Goal: Information Seeking & Learning: Stay updated

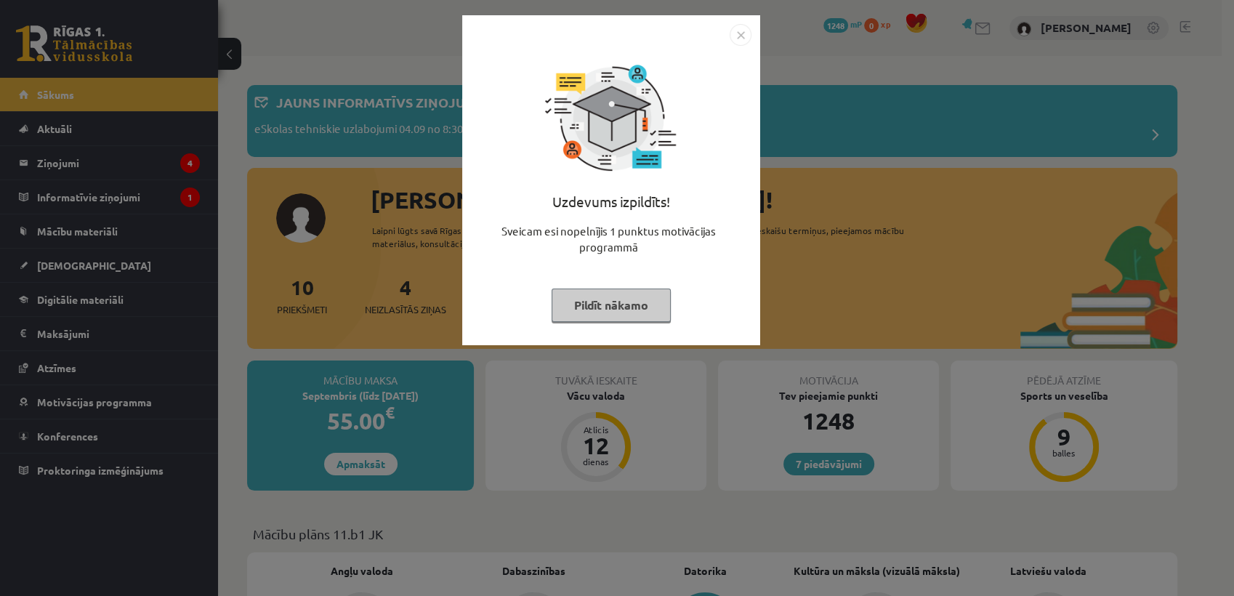
click at [607, 299] on button "Pildīt nākamo" at bounding box center [610, 304] width 119 height 33
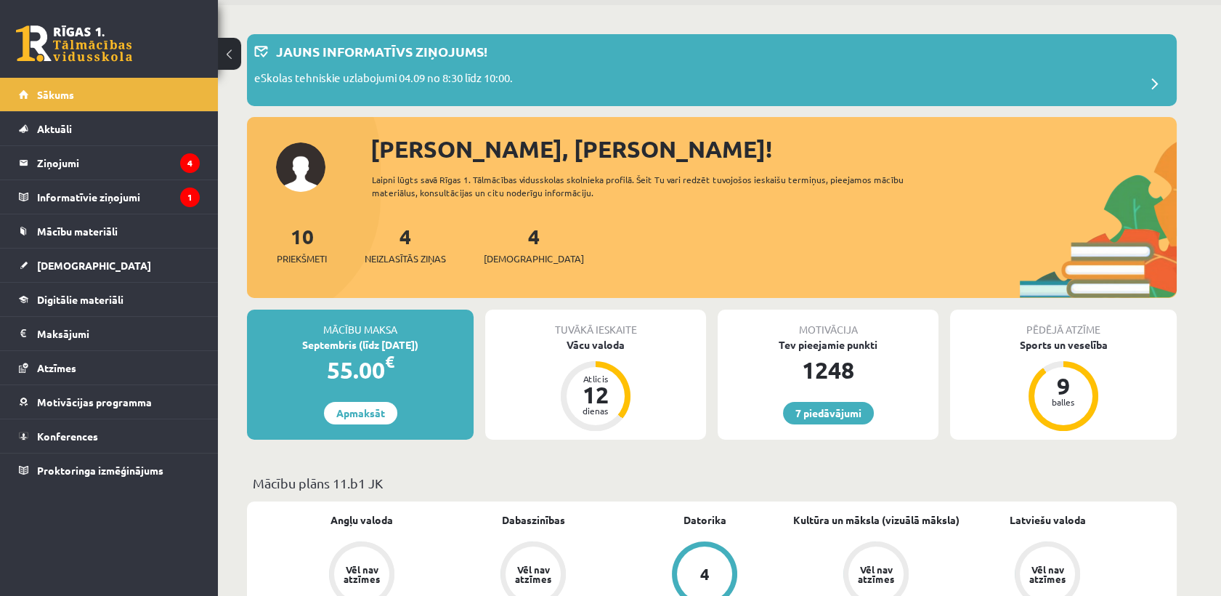
scroll to position [49, 0]
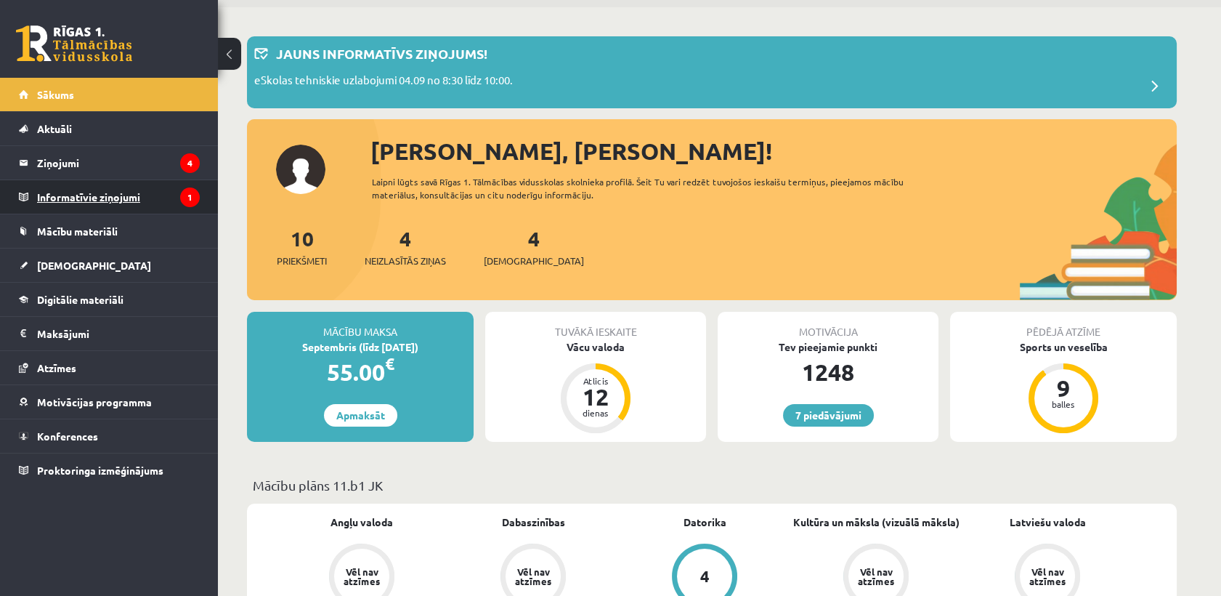
click at [167, 197] on legend "Informatīvie ziņojumi 1" at bounding box center [118, 196] width 163 height 33
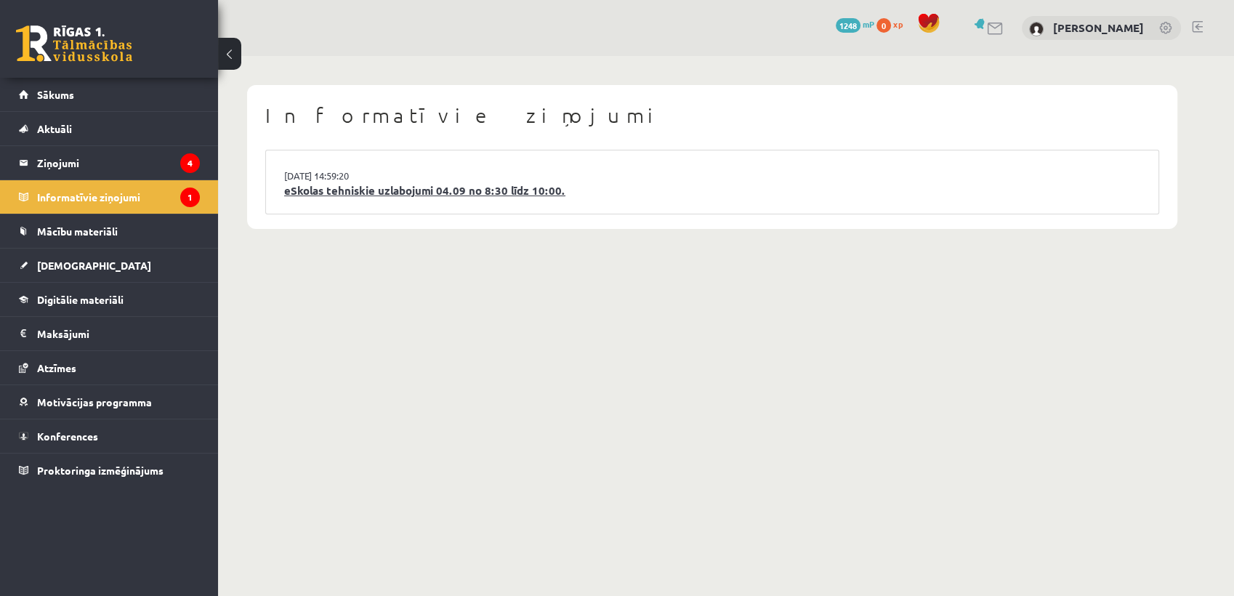
click at [356, 193] on link "eSkolas tehniskie uzlabojumi 04.09 no 8:30 līdz 10:00." at bounding box center [712, 190] width 856 height 17
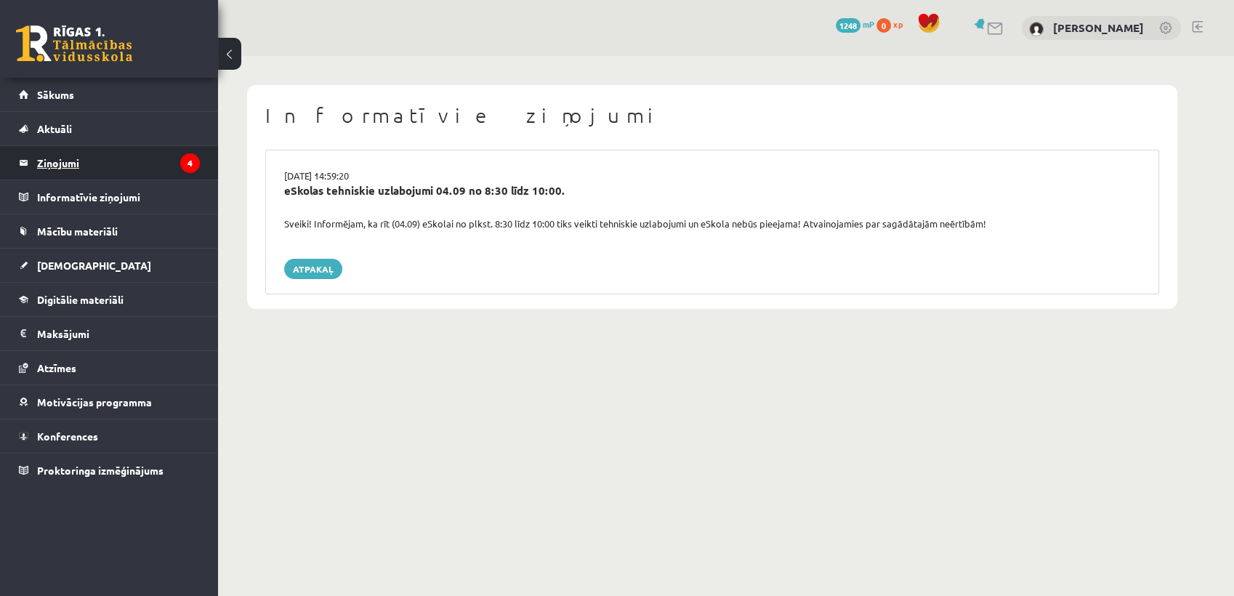
click at [179, 157] on legend "Ziņojumi 4" at bounding box center [118, 162] width 163 height 33
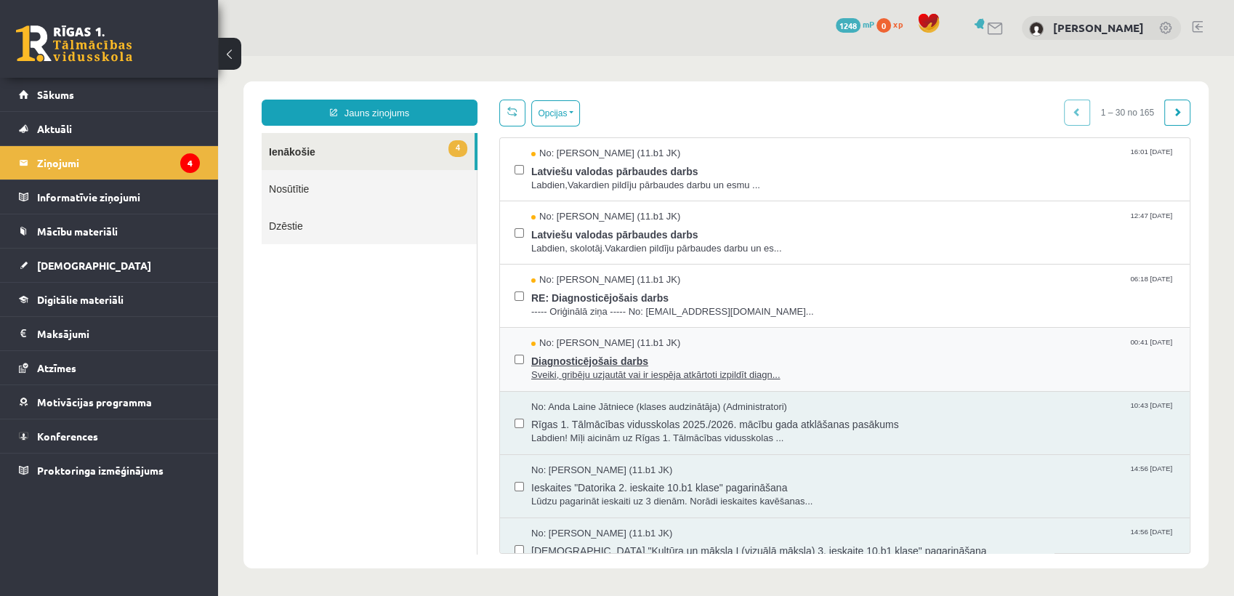
click at [599, 363] on span "Diagnosticējošais darbs" at bounding box center [853, 359] width 644 height 18
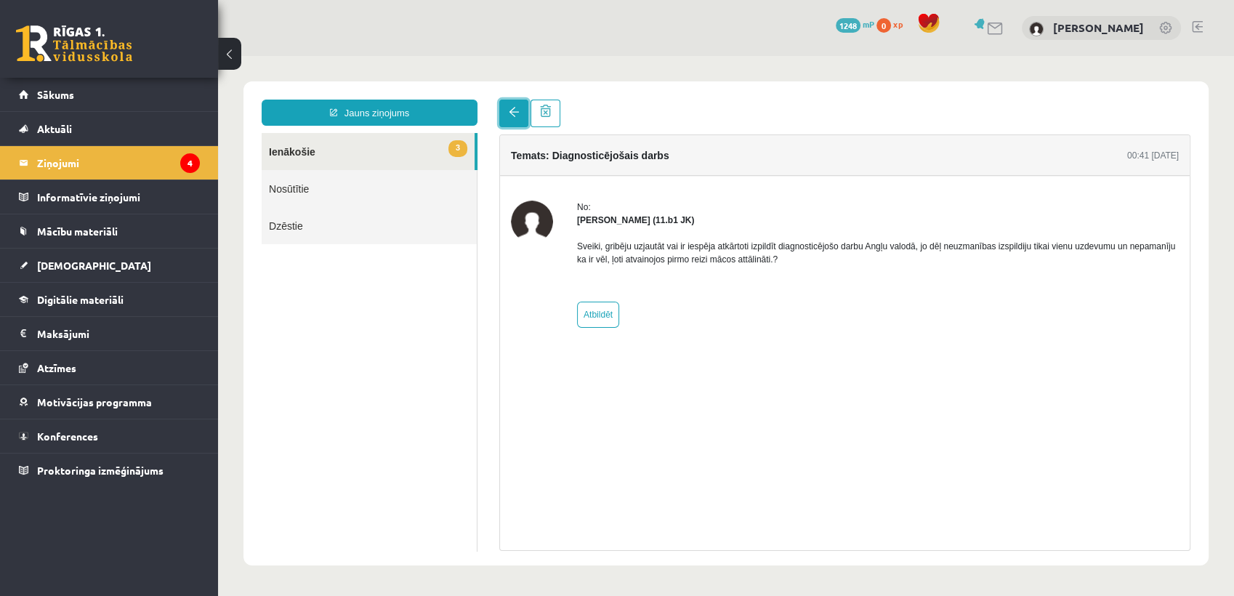
click at [512, 110] on span at bounding box center [514, 112] width 10 height 10
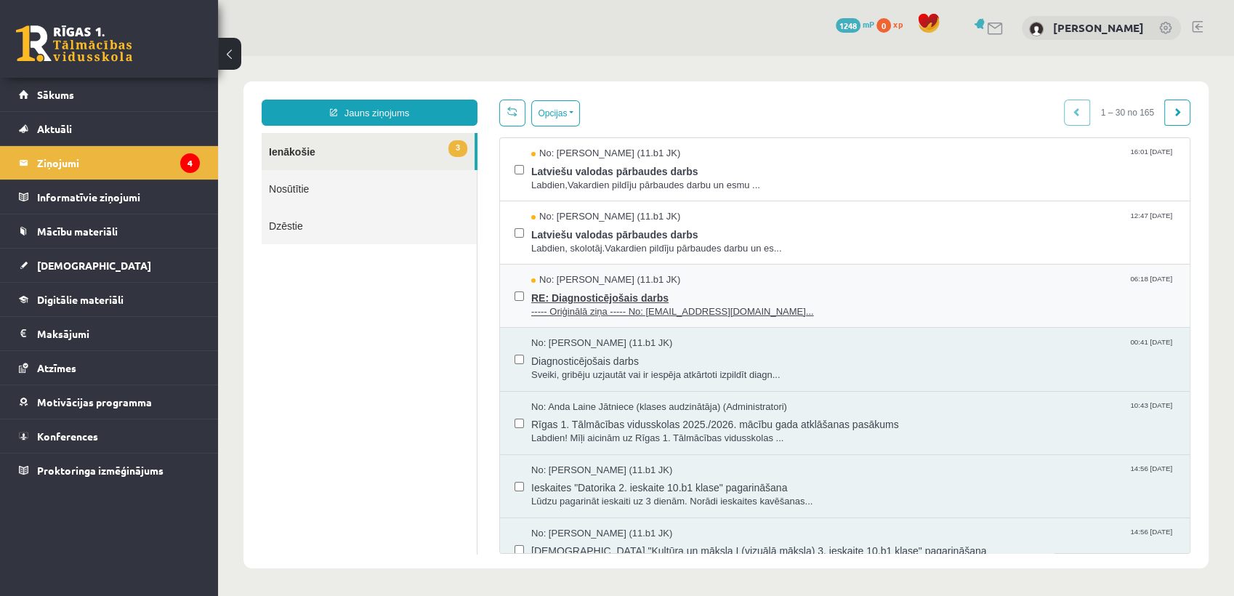
click at [612, 282] on span "No: Robins Ceirulis (11.b1 JK)" at bounding box center [605, 280] width 149 height 14
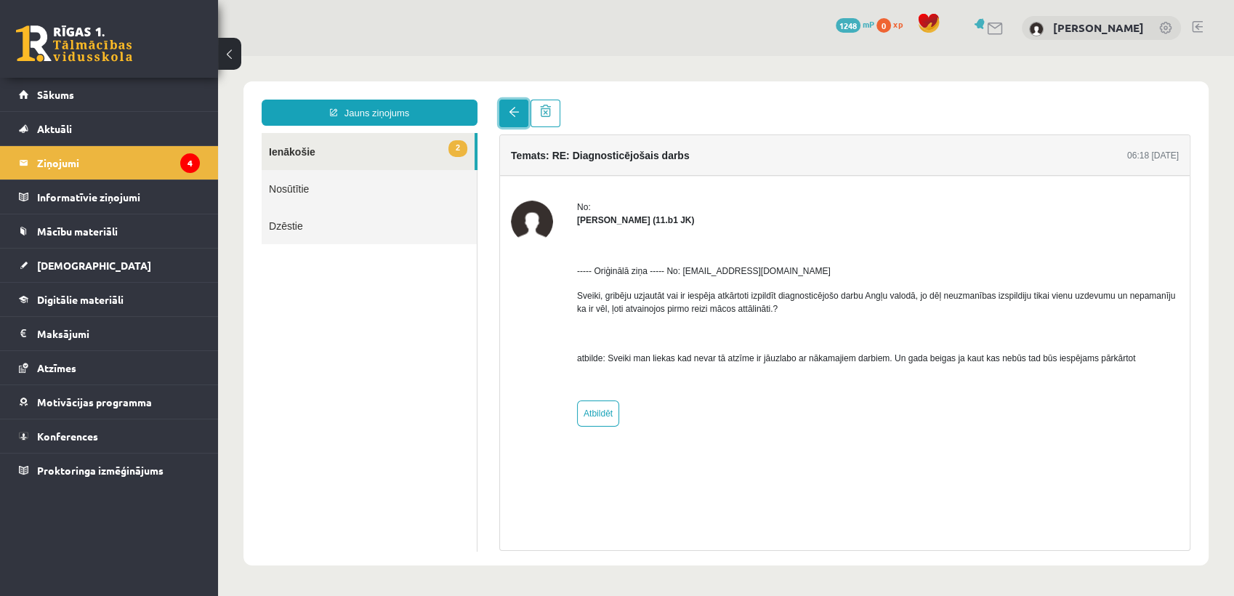
click at [508, 118] on link at bounding box center [513, 114] width 29 height 28
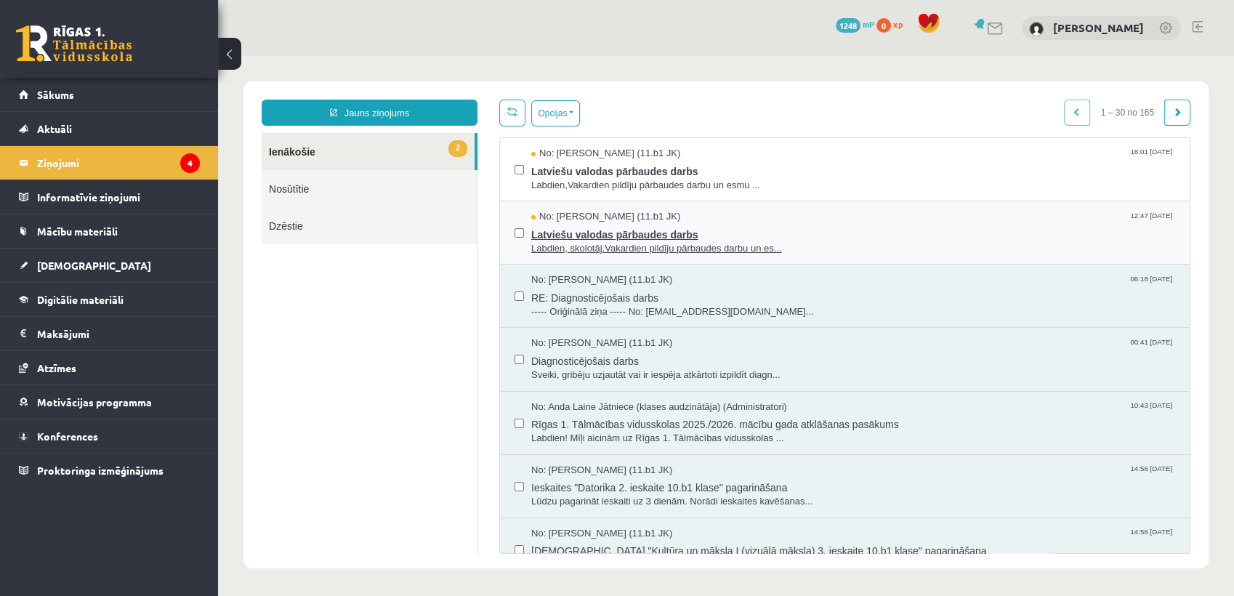
click at [594, 235] on span "Latviešu valodas pārbaudes darbs" at bounding box center [853, 233] width 644 height 18
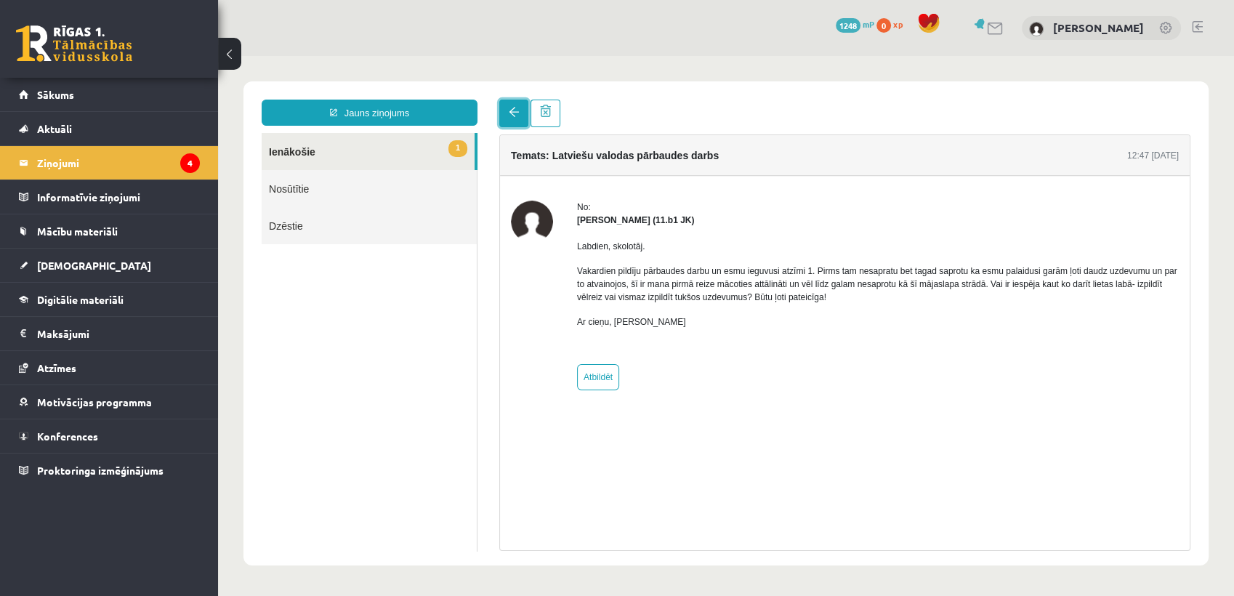
click at [513, 113] on span at bounding box center [514, 112] width 10 height 10
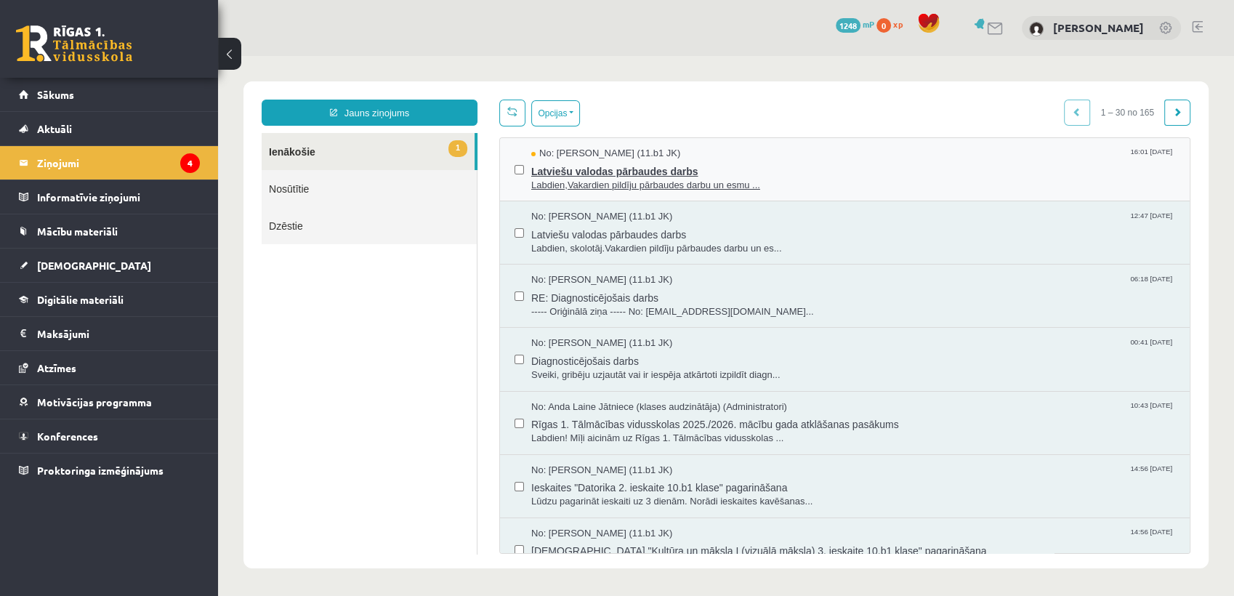
click at [600, 167] on span "Latviešu valodas pārbaudes darbs" at bounding box center [853, 170] width 644 height 18
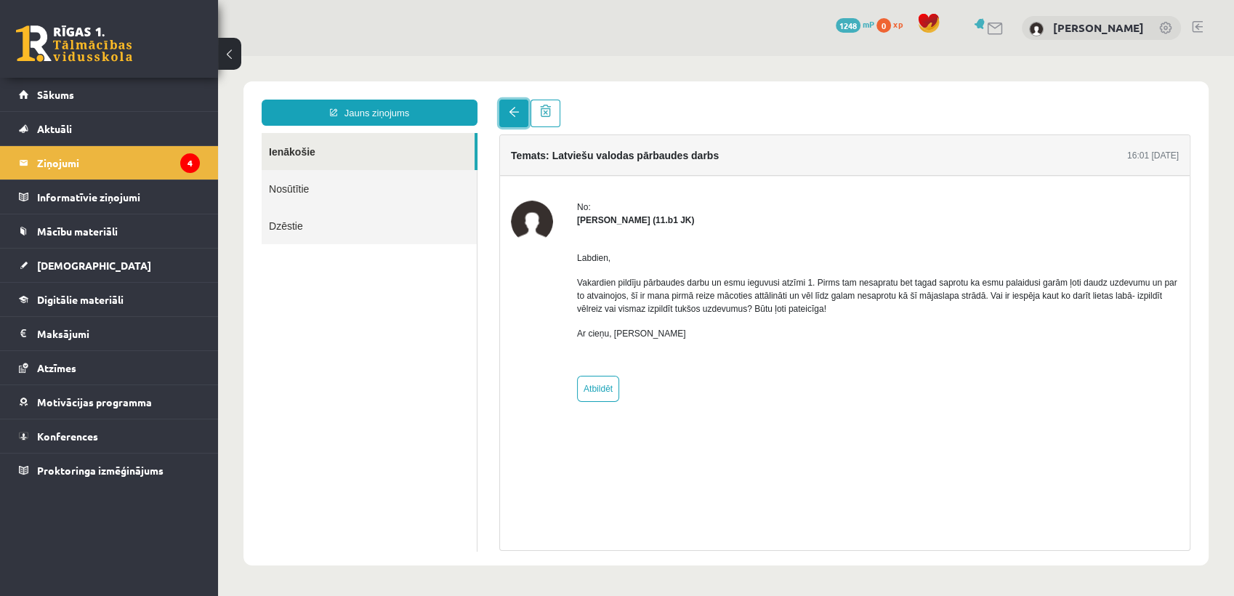
click at [515, 109] on span at bounding box center [514, 112] width 10 height 10
click at [206, 95] on li "Sākums" at bounding box center [109, 95] width 218 height 34
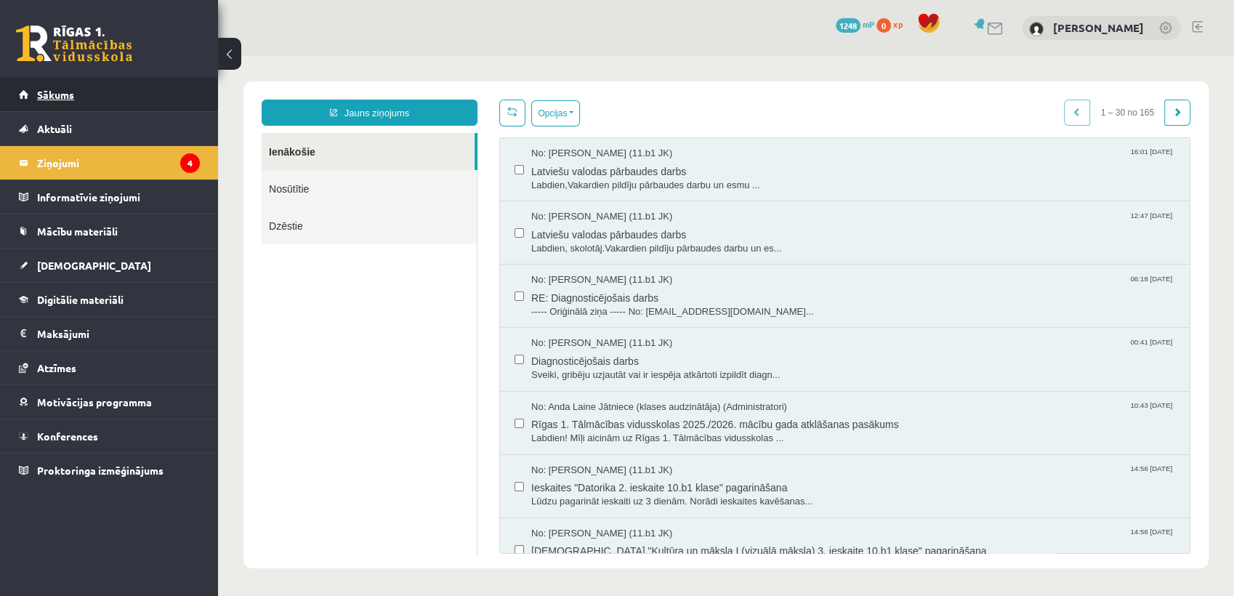
click at [84, 92] on link "Sākums" at bounding box center [109, 94] width 181 height 33
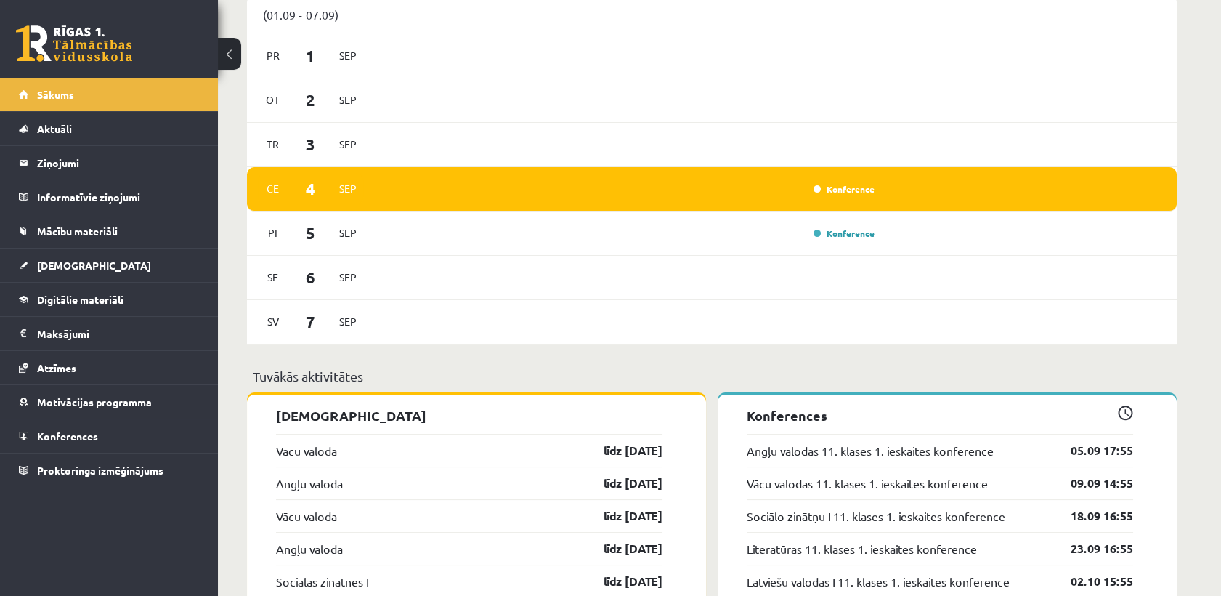
scroll to position [812, 0]
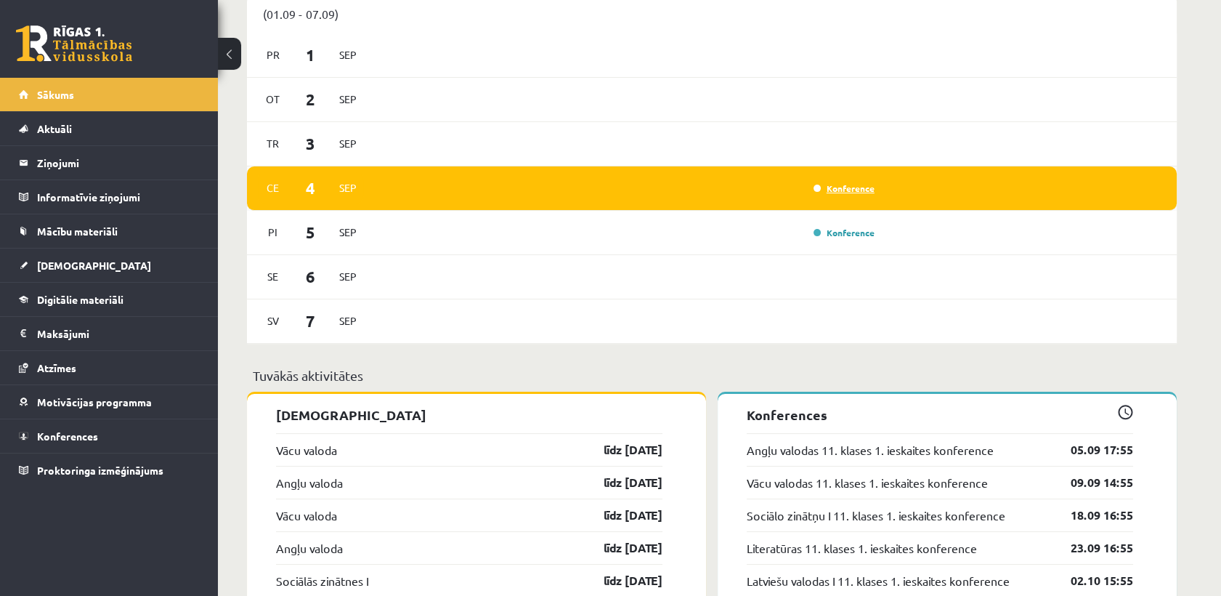
click at [845, 185] on link "Konference" at bounding box center [844, 188] width 61 height 12
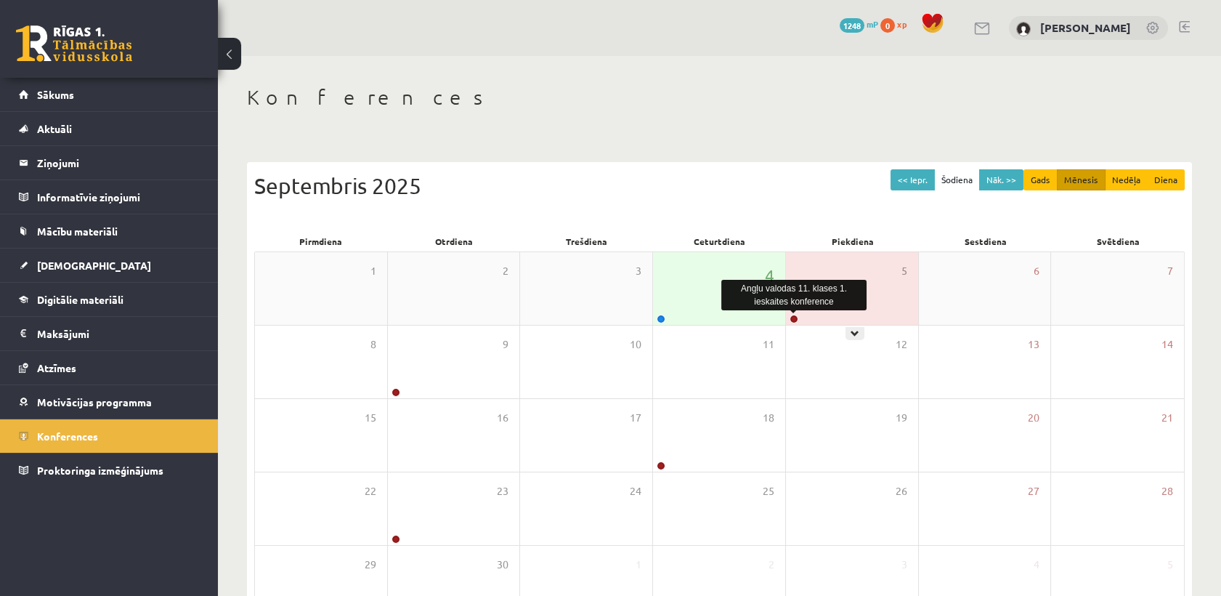
click at [791, 320] on link at bounding box center [794, 319] width 9 height 9
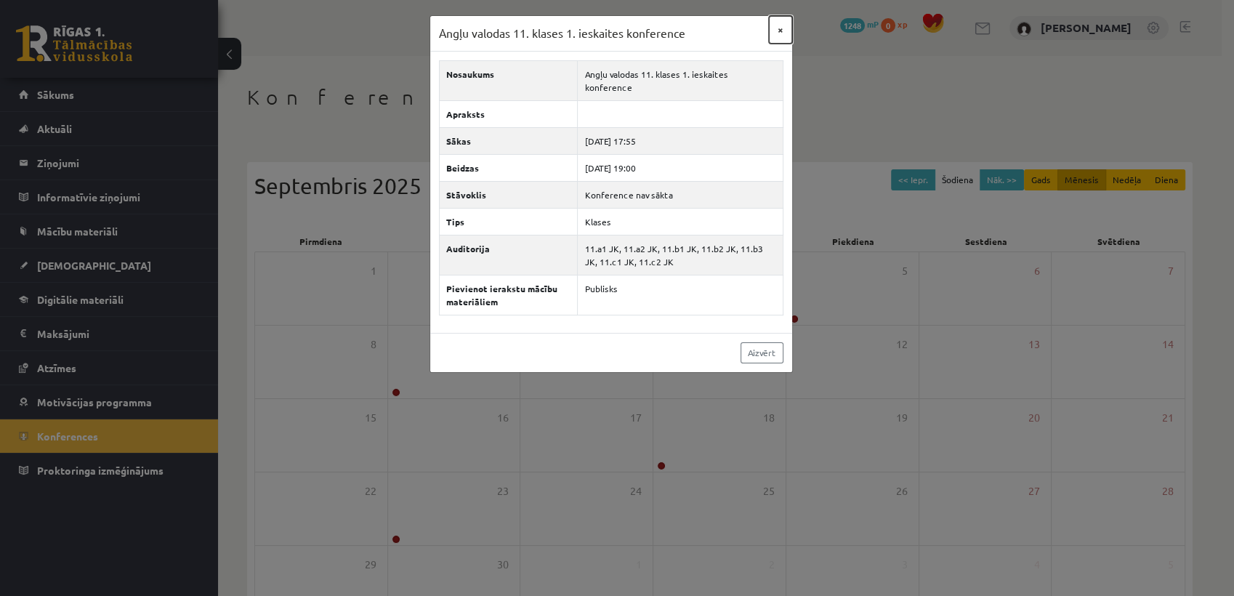
click at [779, 30] on button "×" at bounding box center [780, 30] width 23 height 28
